Goal: Task Accomplishment & Management: Manage account settings

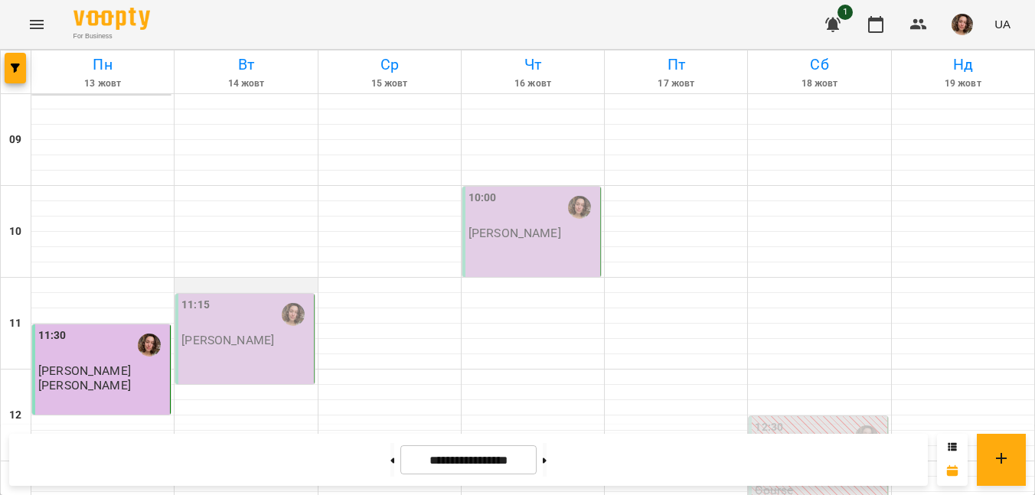
scroll to position [622, 0]
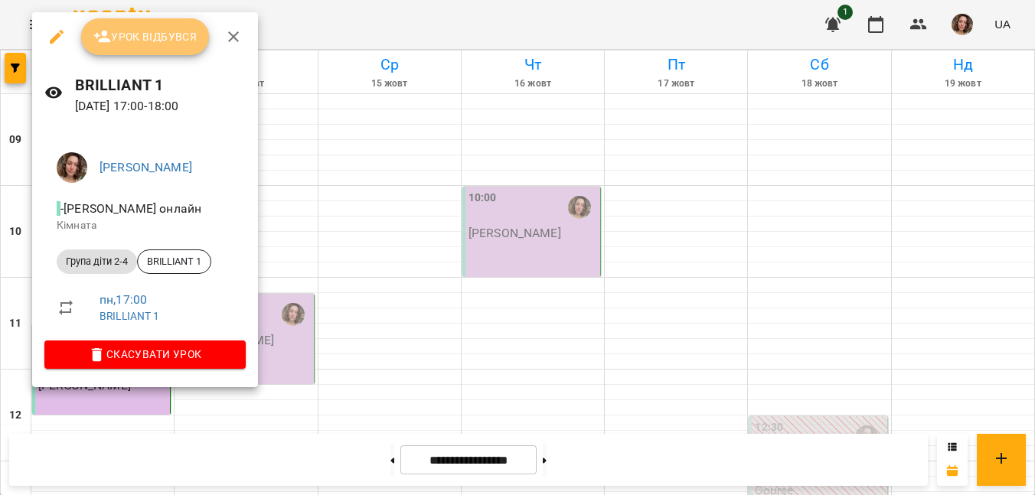
click at [145, 39] on span "Урок відбувся" at bounding box center [145, 37] width 104 height 18
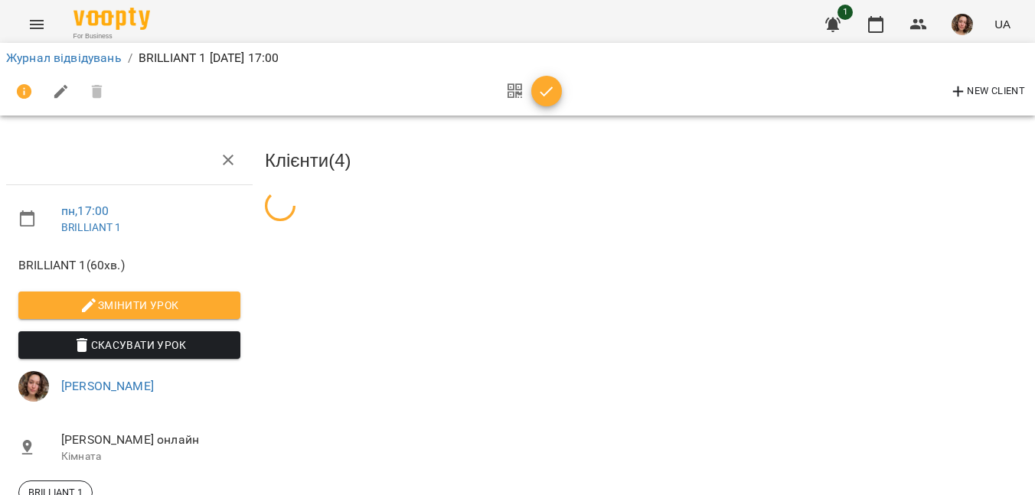
click at [562, 90] on div "New Client" at bounding box center [517, 92] width 1023 height 37
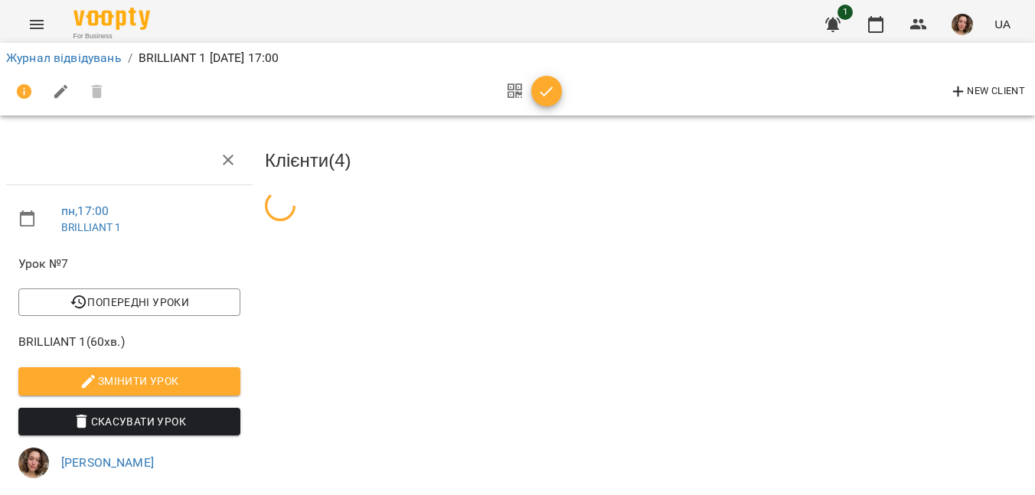
click at [551, 96] on icon "button" at bounding box center [547, 92] width 18 height 18
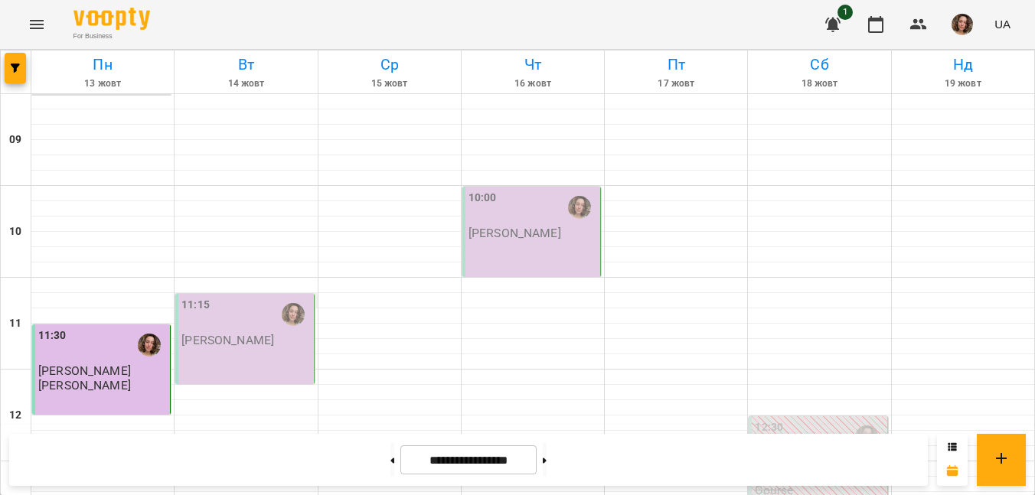
scroll to position [736, 0]
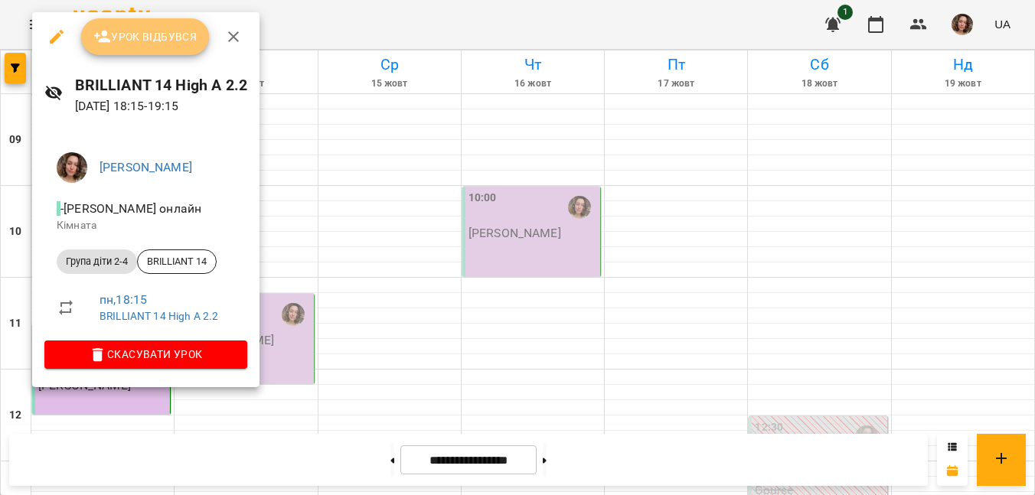
click at [110, 41] on icon "button" at bounding box center [102, 37] width 18 height 18
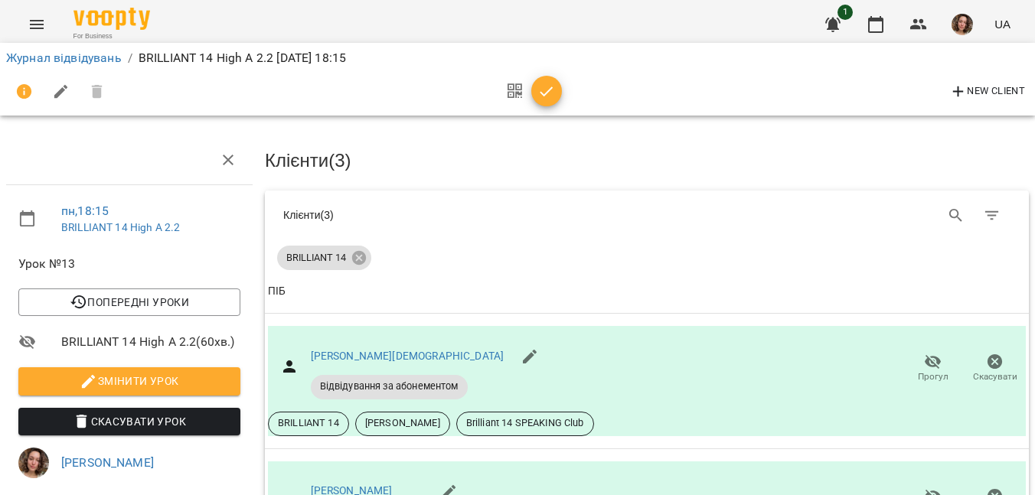
click at [539, 83] on icon "button" at bounding box center [547, 92] width 18 height 18
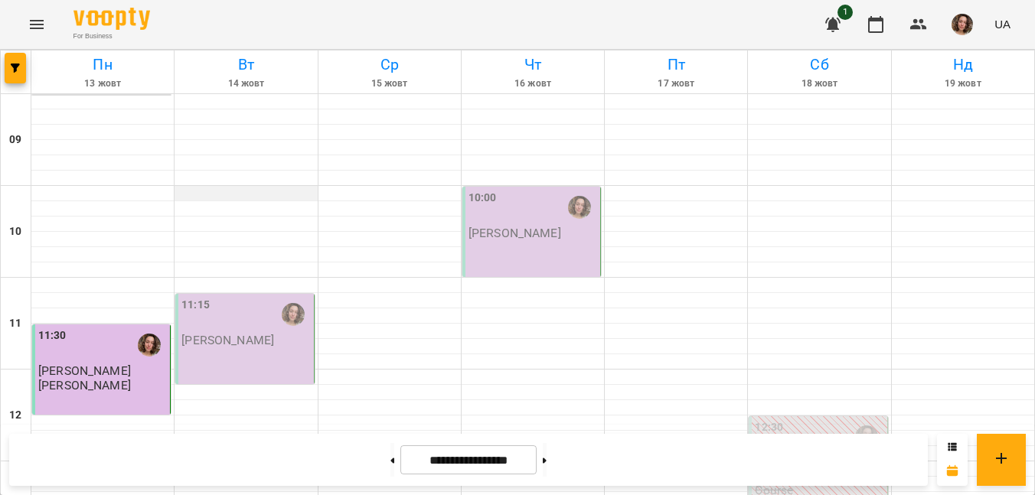
scroll to position [765, 0]
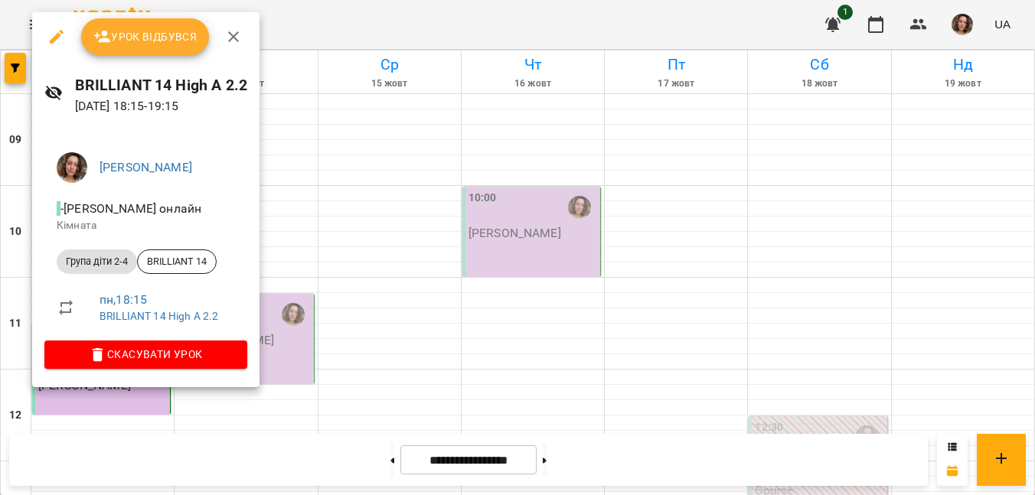
click at [302, 292] on div at bounding box center [517, 247] width 1035 height 495
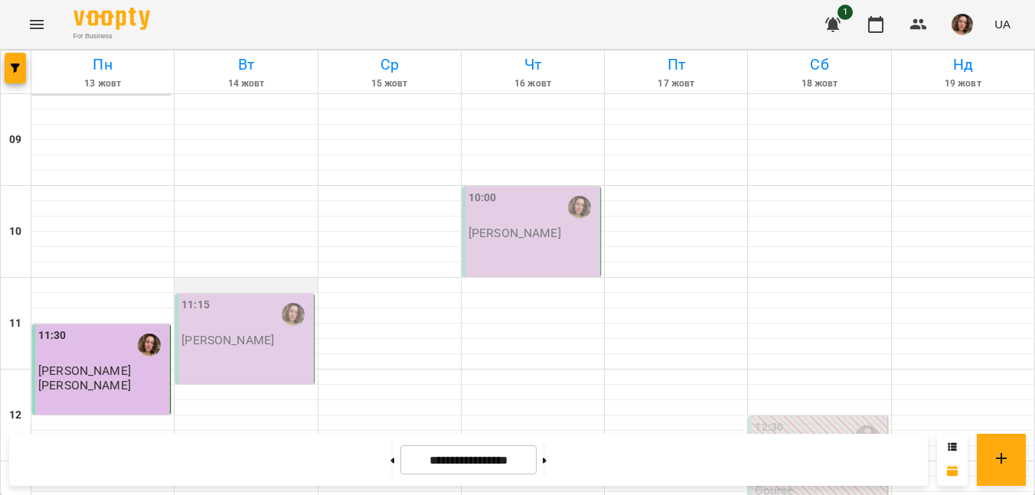
scroll to position [707, 0]
